Goal: Information Seeking & Learning: Learn about a topic

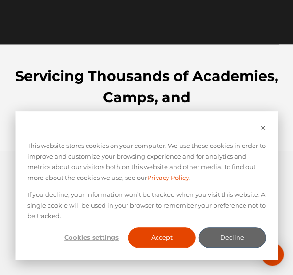
scroll to position [328, 0]
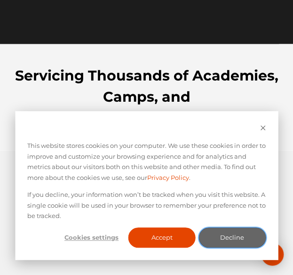
click at [228, 246] on button "Decline" at bounding box center [232, 238] width 67 height 20
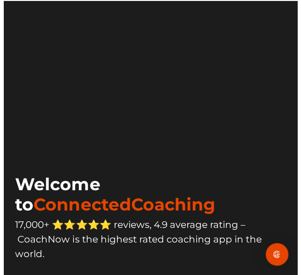
scroll to position [0, 0]
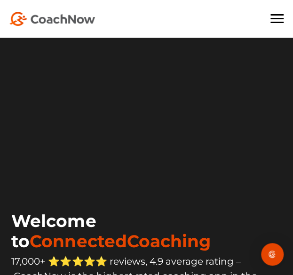
click at [281, 11] on div "For Coaches For Athletes Pricing Book Demo Blog Sign In CREATE FREE ACCOUNT CRE…" at bounding box center [146, 19] width 293 height 38
click at [280, 15] on span at bounding box center [277, 15] width 13 height 1
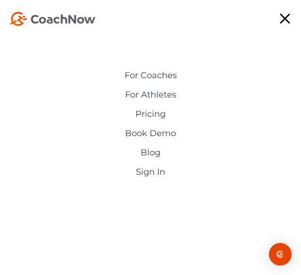
click at [162, 98] on link "For Athletes" at bounding box center [150, 95] width 217 height 10
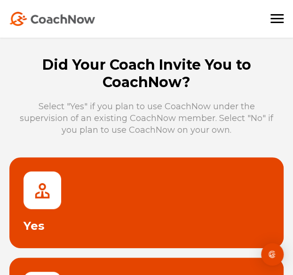
click at [147, 179] on link at bounding box center [146, 202] width 275 height 90
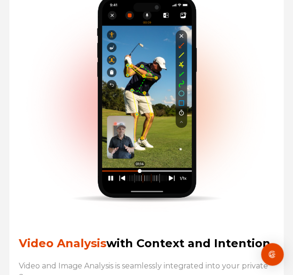
scroll to position [4134, 0]
